Goal: Information Seeking & Learning: Learn about a topic

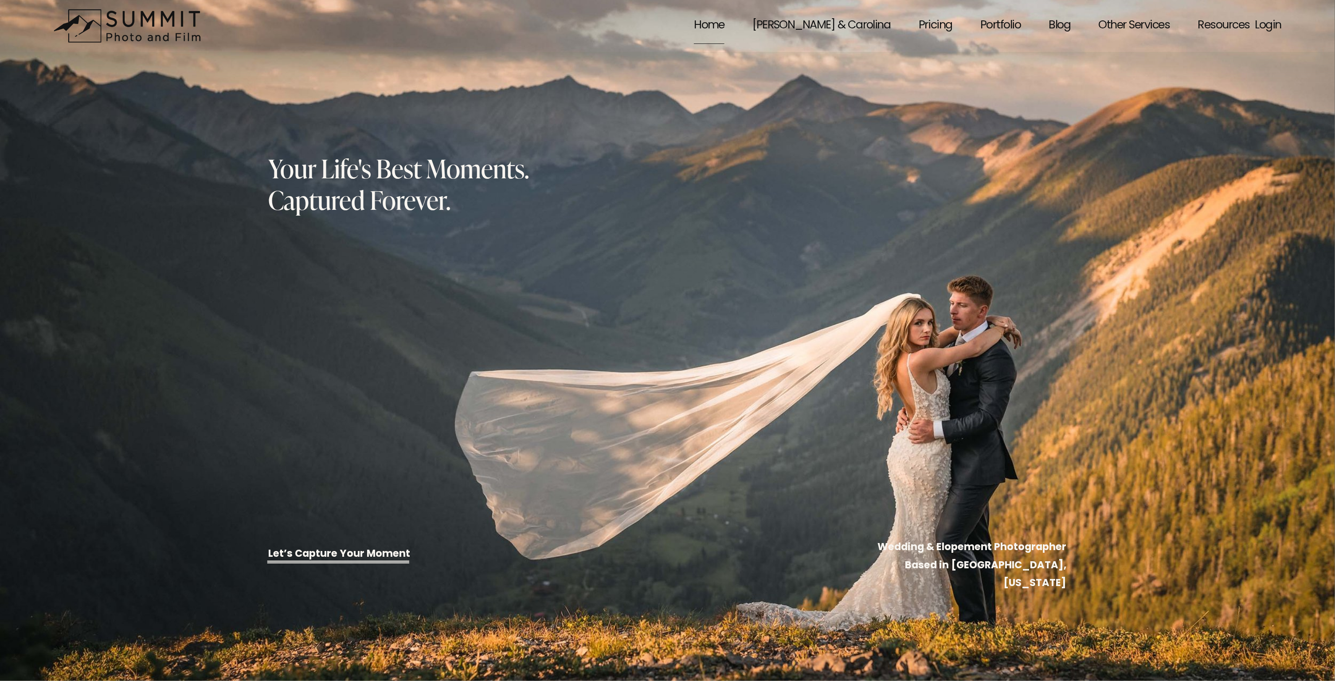
click at [1062, 19] on link "Blog" at bounding box center [1060, 26] width 22 height 39
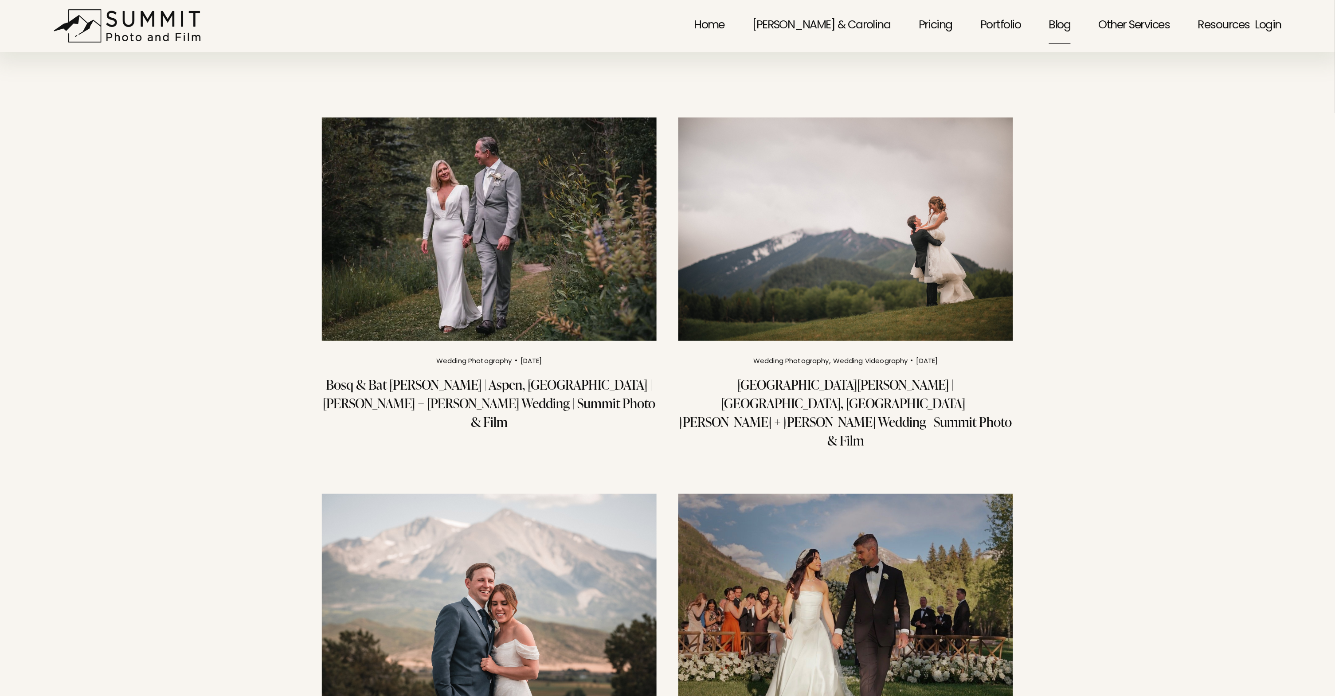
click at [818, 266] on img at bounding box center [846, 229] width 338 height 226
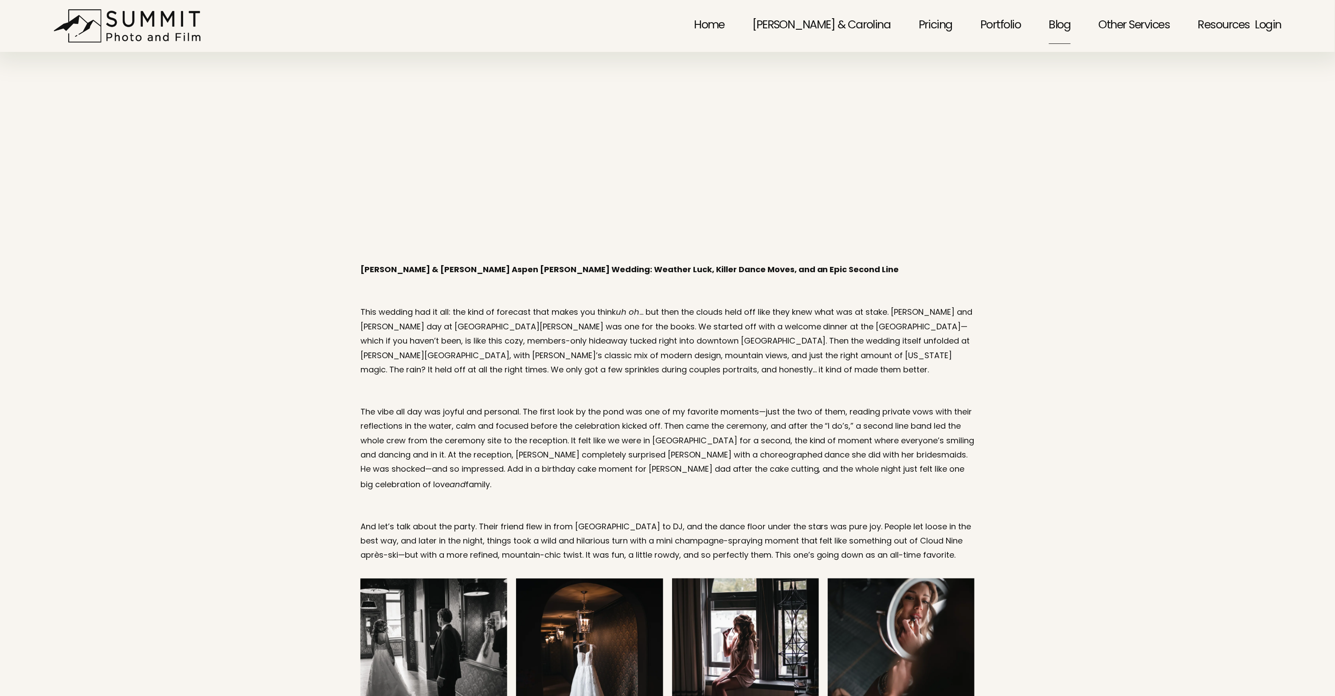
scroll to position [344, 0]
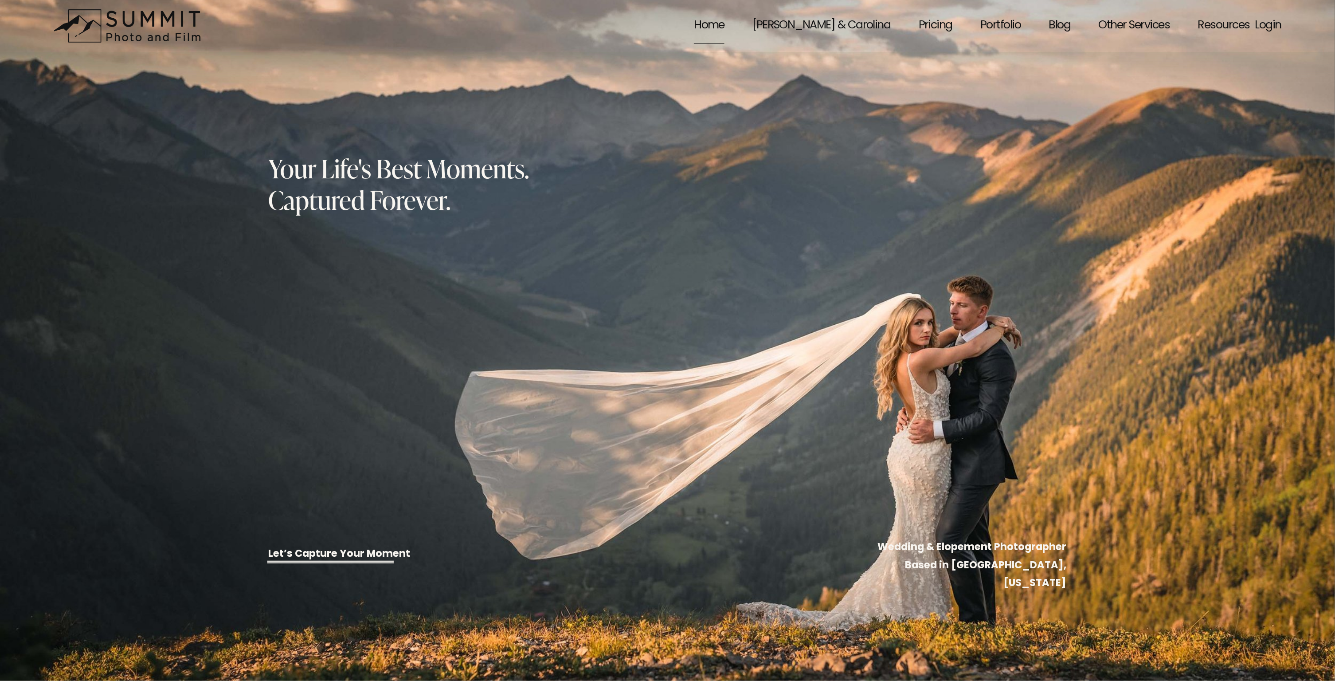
click at [1056, 26] on link "Blog" at bounding box center [1060, 26] width 22 height 39
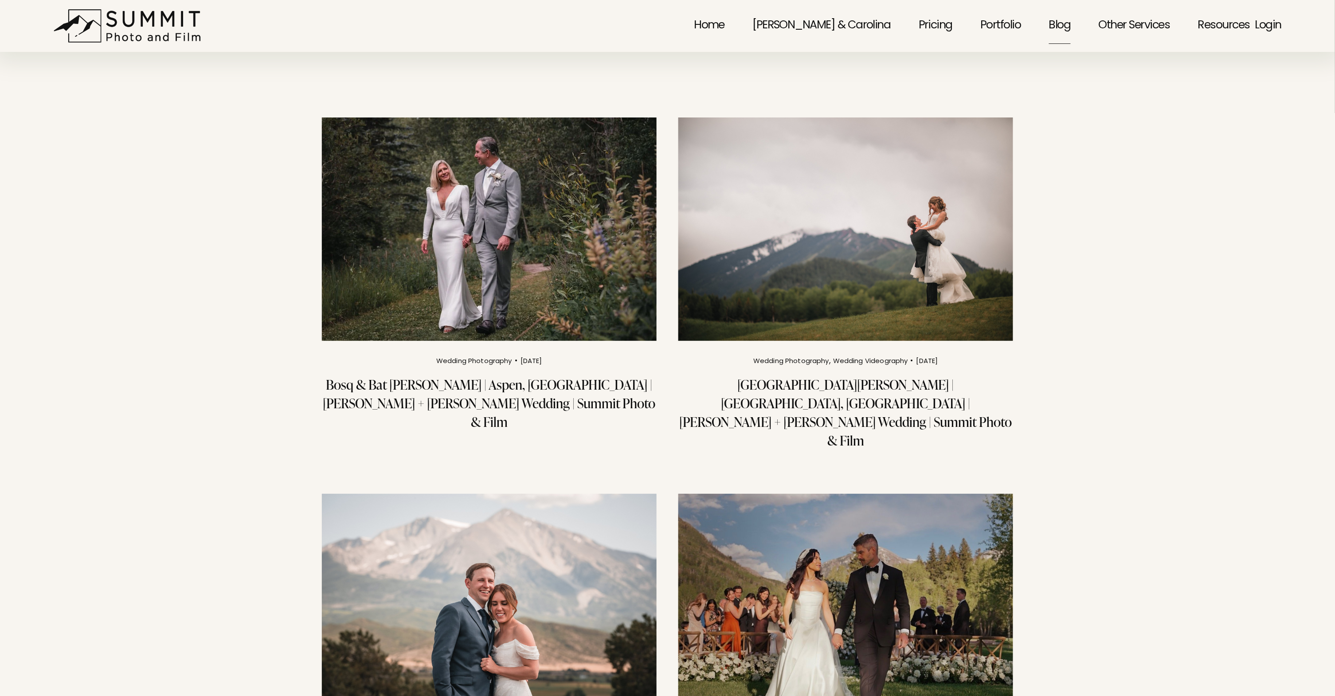
click at [780, 326] on img at bounding box center [846, 229] width 338 height 226
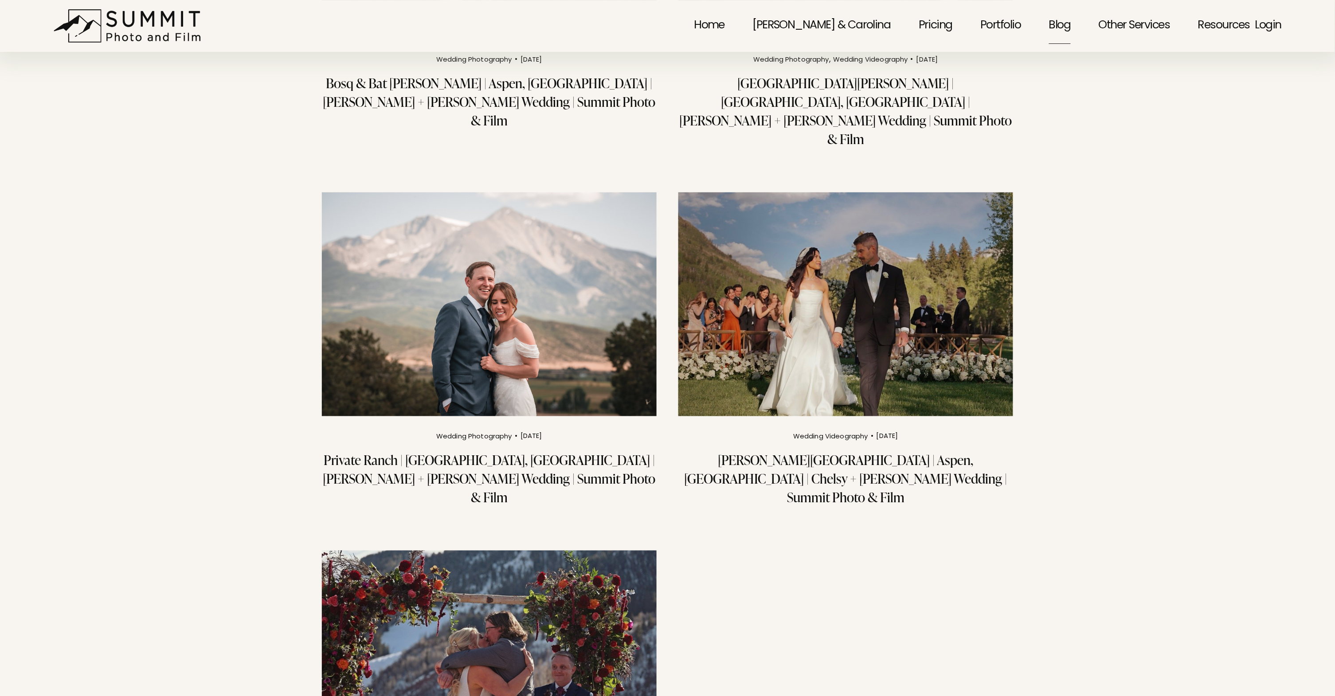
scroll to position [202, 0]
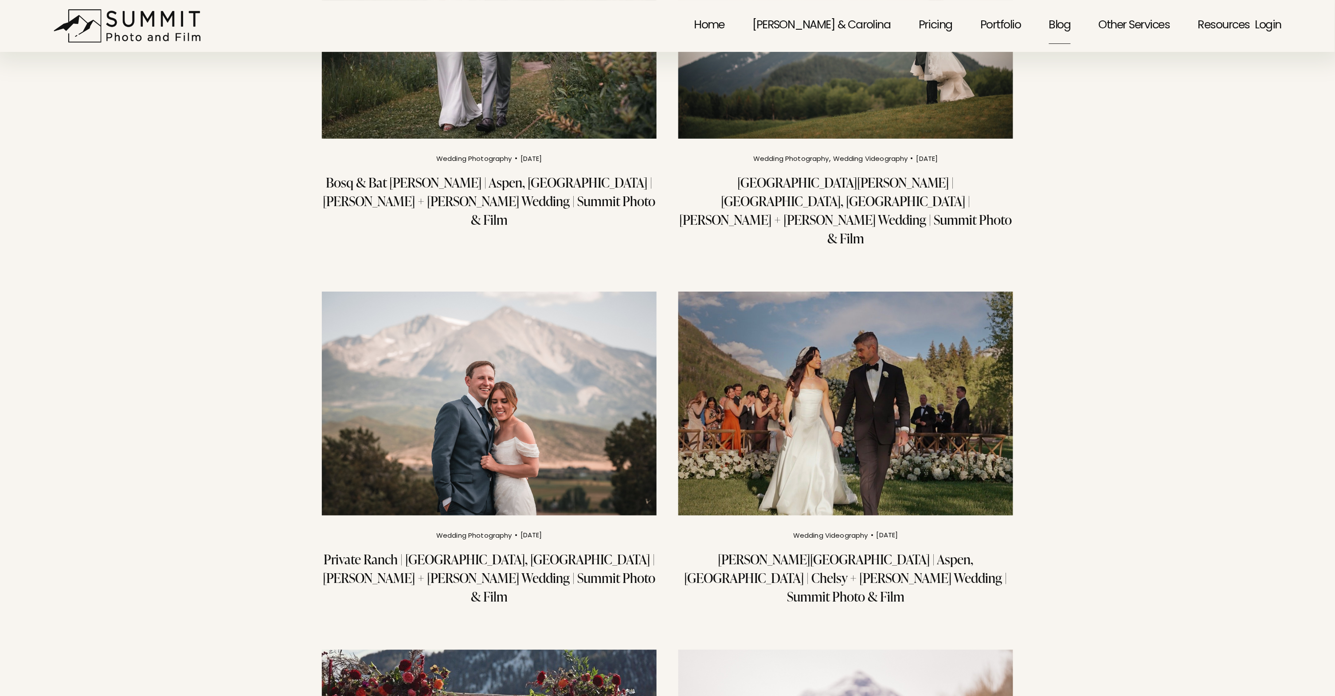
click at [549, 362] on img at bounding box center [489, 404] width 338 height 226
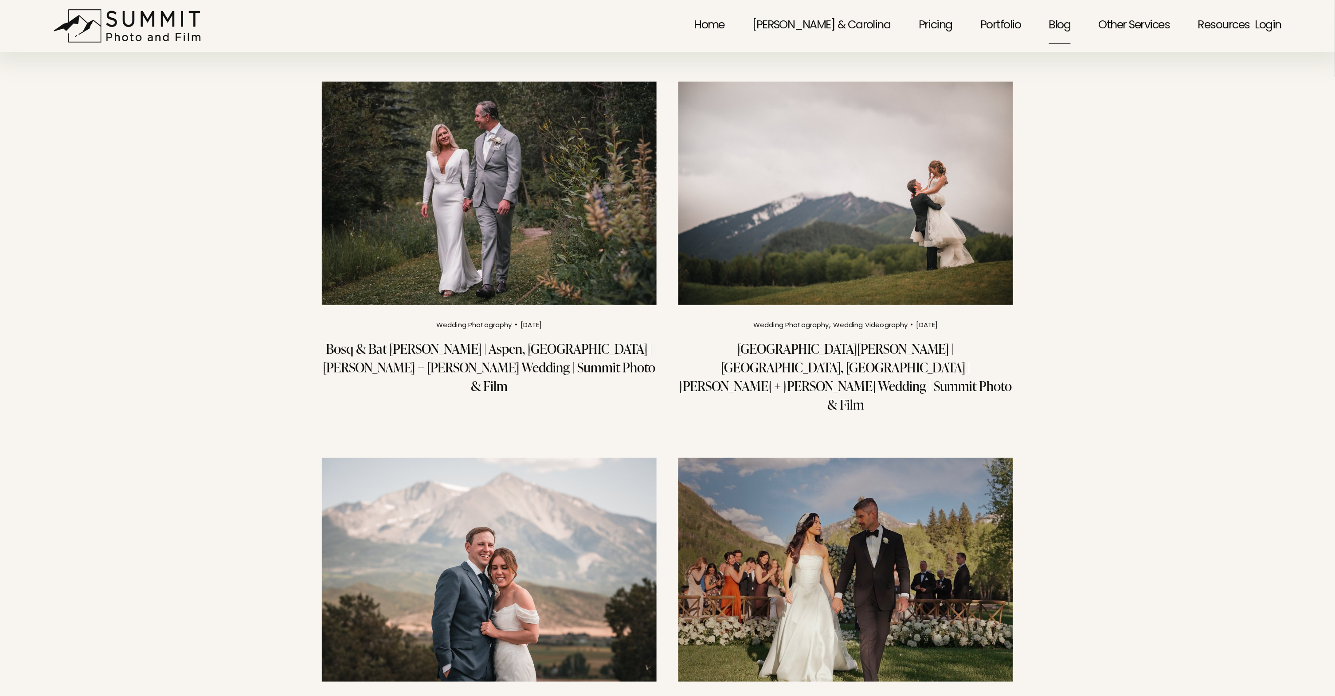
scroll to position [0, 0]
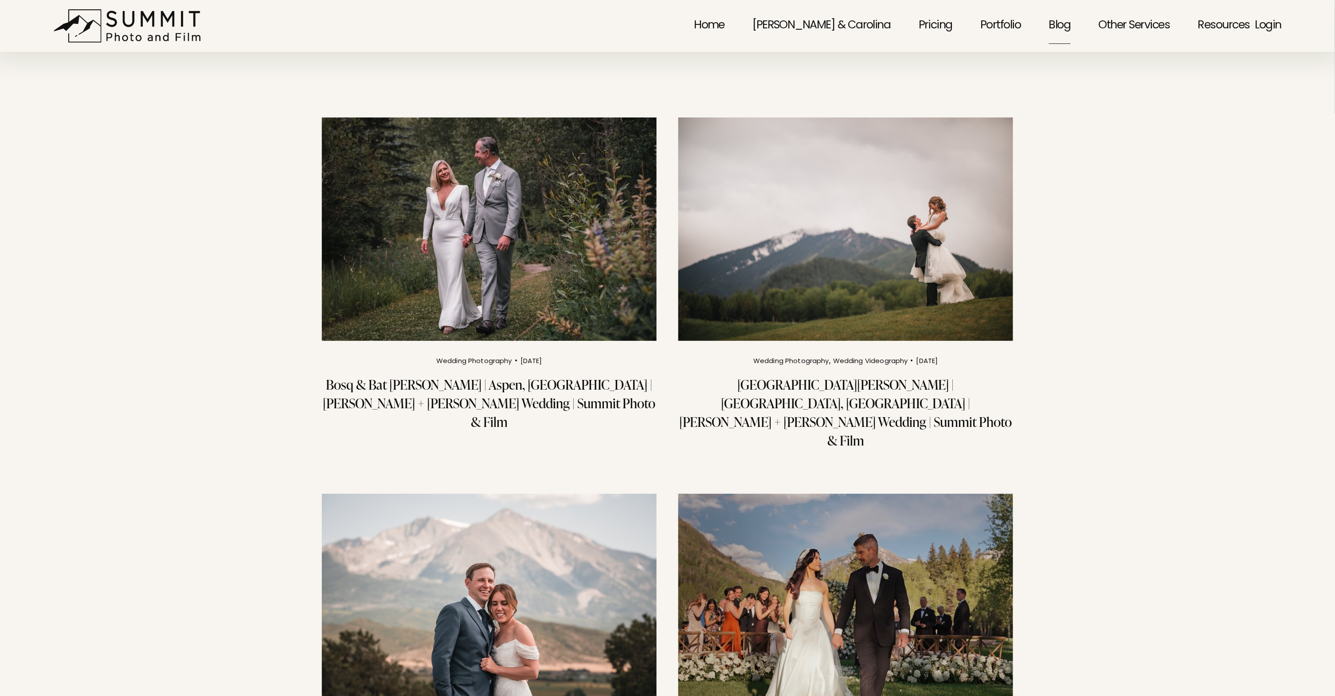
click at [542, 283] on img at bounding box center [489, 229] width 338 height 226
